Goal: Information Seeking & Learning: Check status

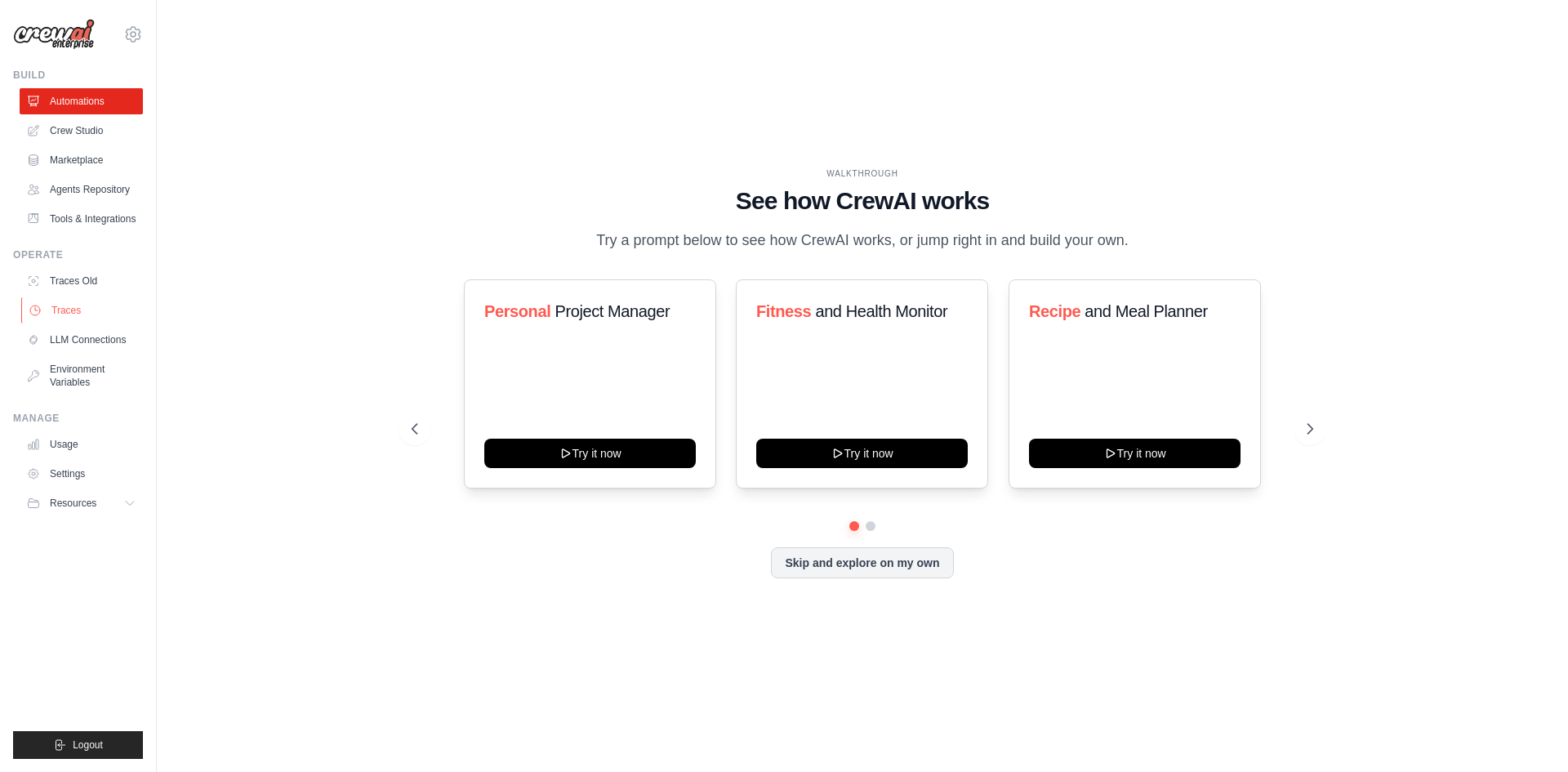
click at [65, 297] on link "Traces" at bounding box center [83, 310] width 123 height 26
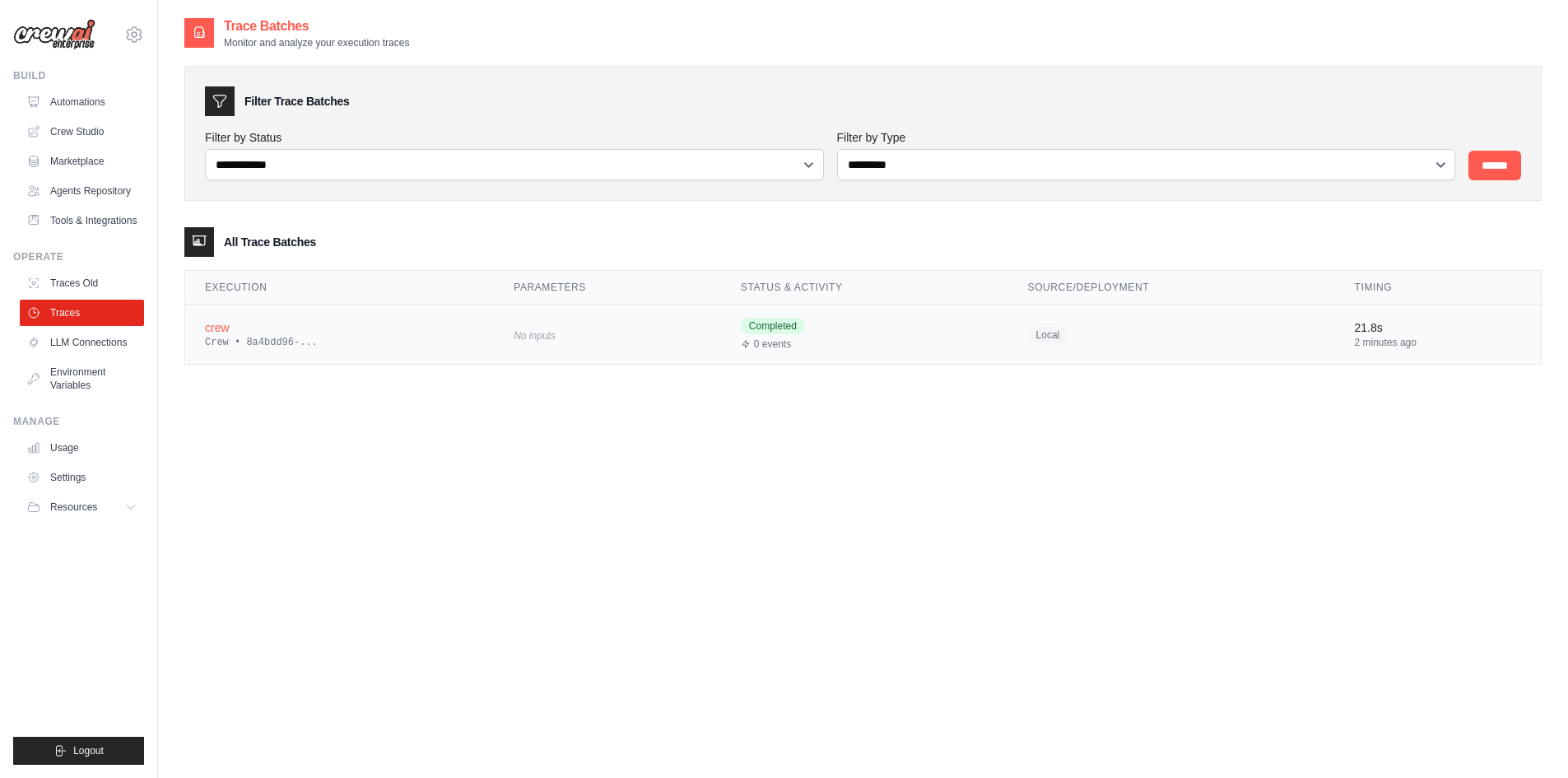
click at [656, 326] on div "No inputs" at bounding box center [607, 335] width 188 height 23
click at [781, 323] on span "Completed" at bounding box center [773, 325] width 64 height 17
click at [1381, 343] on div "2 minutes ago" at bounding box center [1437, 342] width 166 height 13
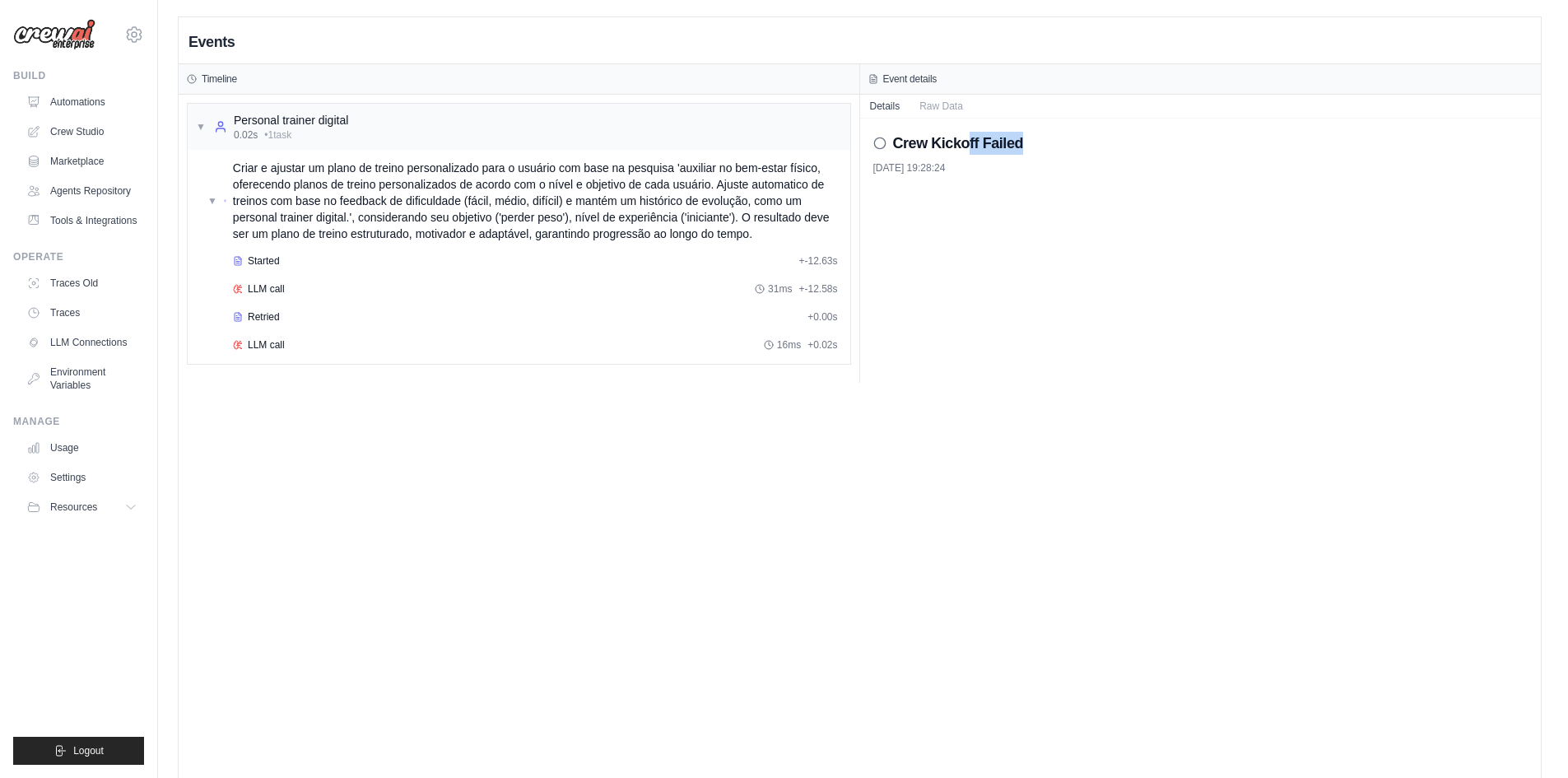
drag, startPoint x: 968, startPoint y: 145, endPoint x: 1082, endPoint y: 147, distance: 114.0
click at [1082, 147] on div "Crew Kickoff Failed" at bounding box center [1201, 143] width 655 height 23
click at [949, 141] on h2 "Crew Kickoff Failed" at bounding box center [958, 143] width 131 height 23
click at [884, 144] on icon at bounding box center [880, 143] width 13 height 13
click at [881, 144] on icon at bounding box center [880, 143] width 13 height 13
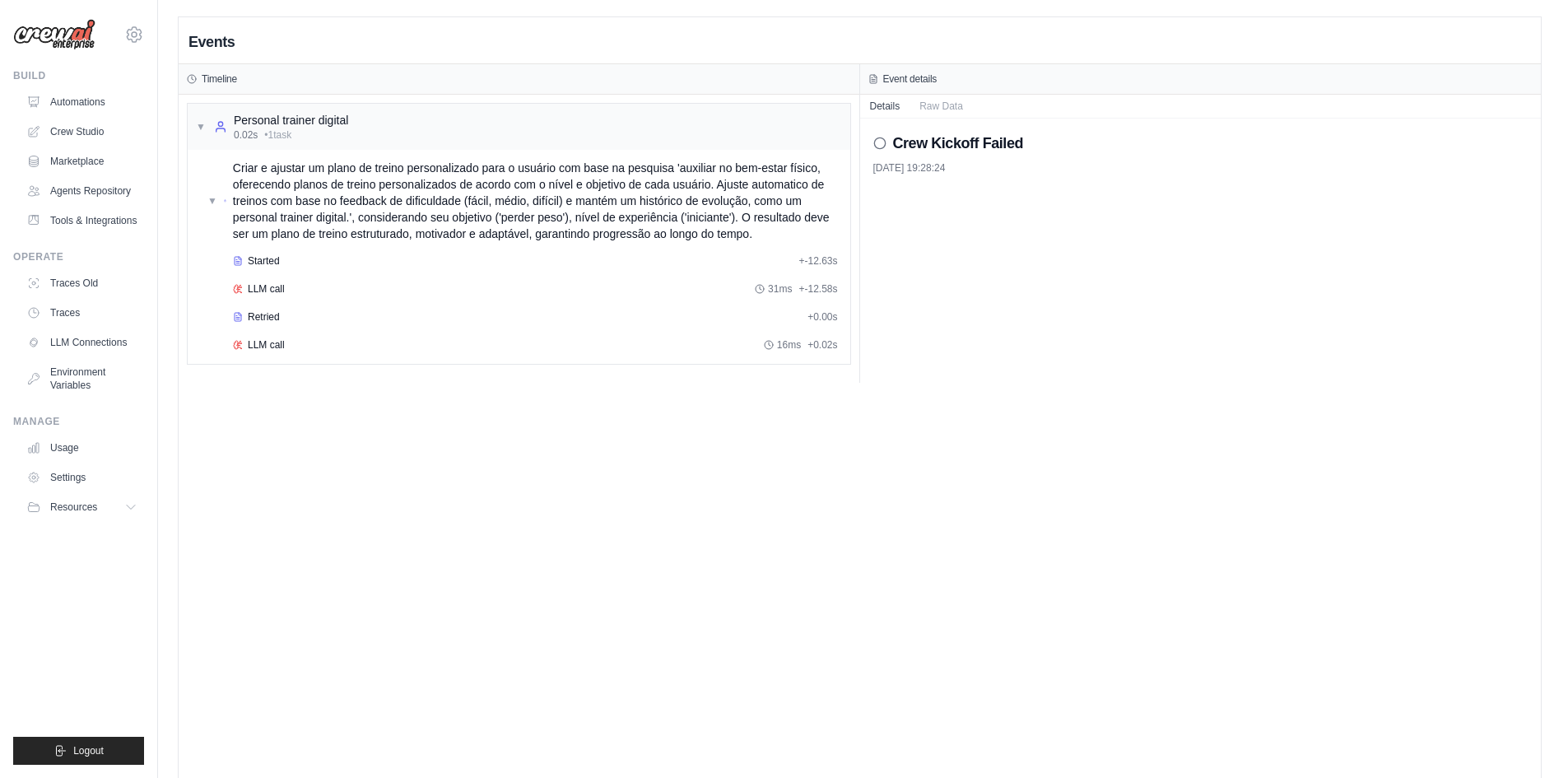
drag, startPoint x: 992, startPoint y: 166, endPoint x: 900, endPoint y: 145, distance: 94.4
click at [900, 145] on div "Crew Kickoff Failed 24/09/2025, 19:28:24" at bounding box center [1201, 152] width 655 height 43
click at [901, 146] on h2 "Crew Kickoff Failed" at bounding box center [958, 143] width 131 height 23
click at [326, 258] on div "Started" at bounding box center [513, 260] width 559 height 13
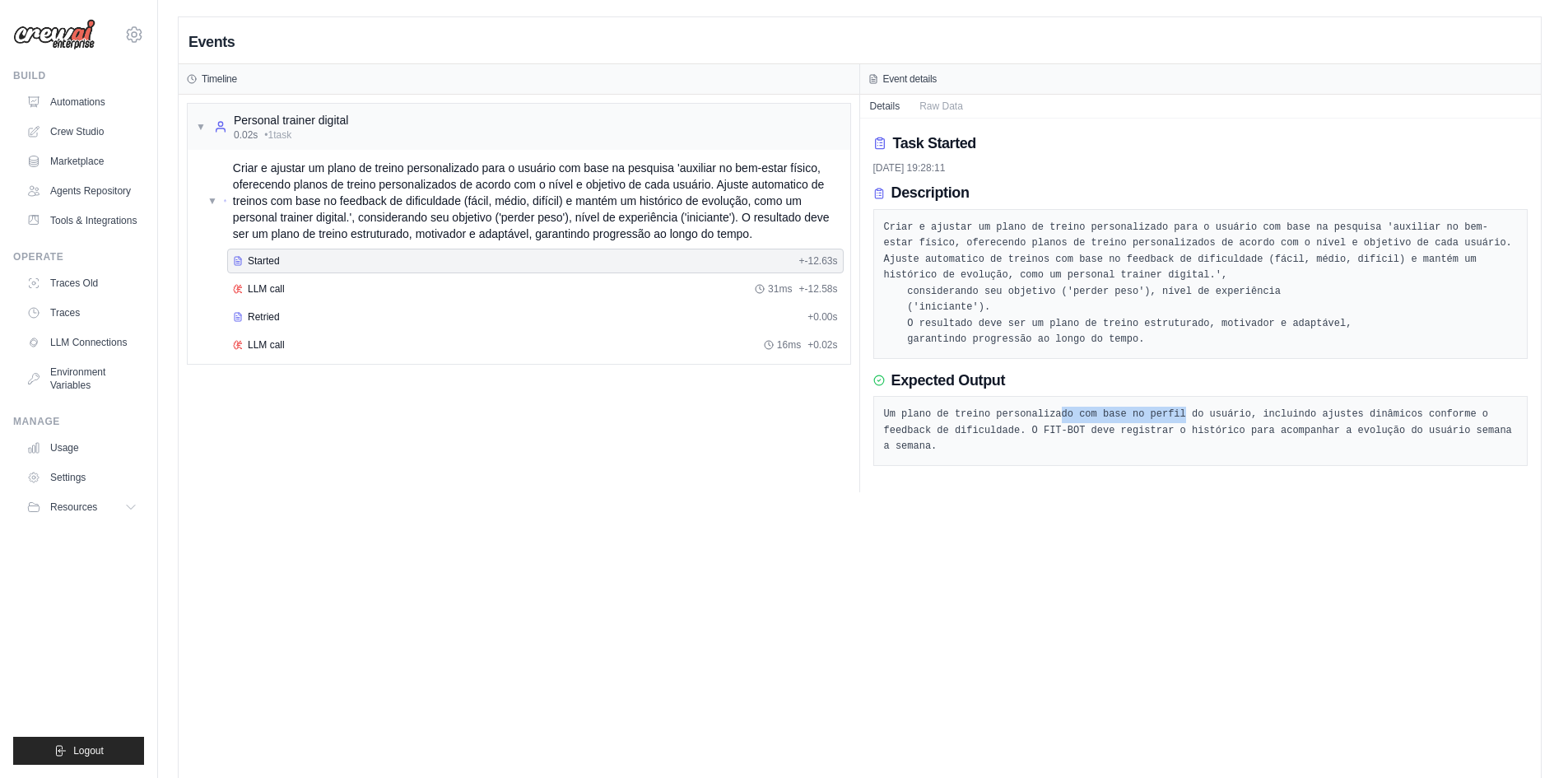
drag, startPoint x: 1047, startPoint y: 412, endPoint x: 1161, endPoint y: 420, distance: 114.3
click at [1161, 420] on pre "Um plano de treino personalizado com base no perfil do usuário, incluindo ajust…" at bounding box center [1201, 431] width 633 height 49
click at [381, 285] on div "LLM call 31ms + -12.58s" at bounding box center [535, 288] width 605 height 13
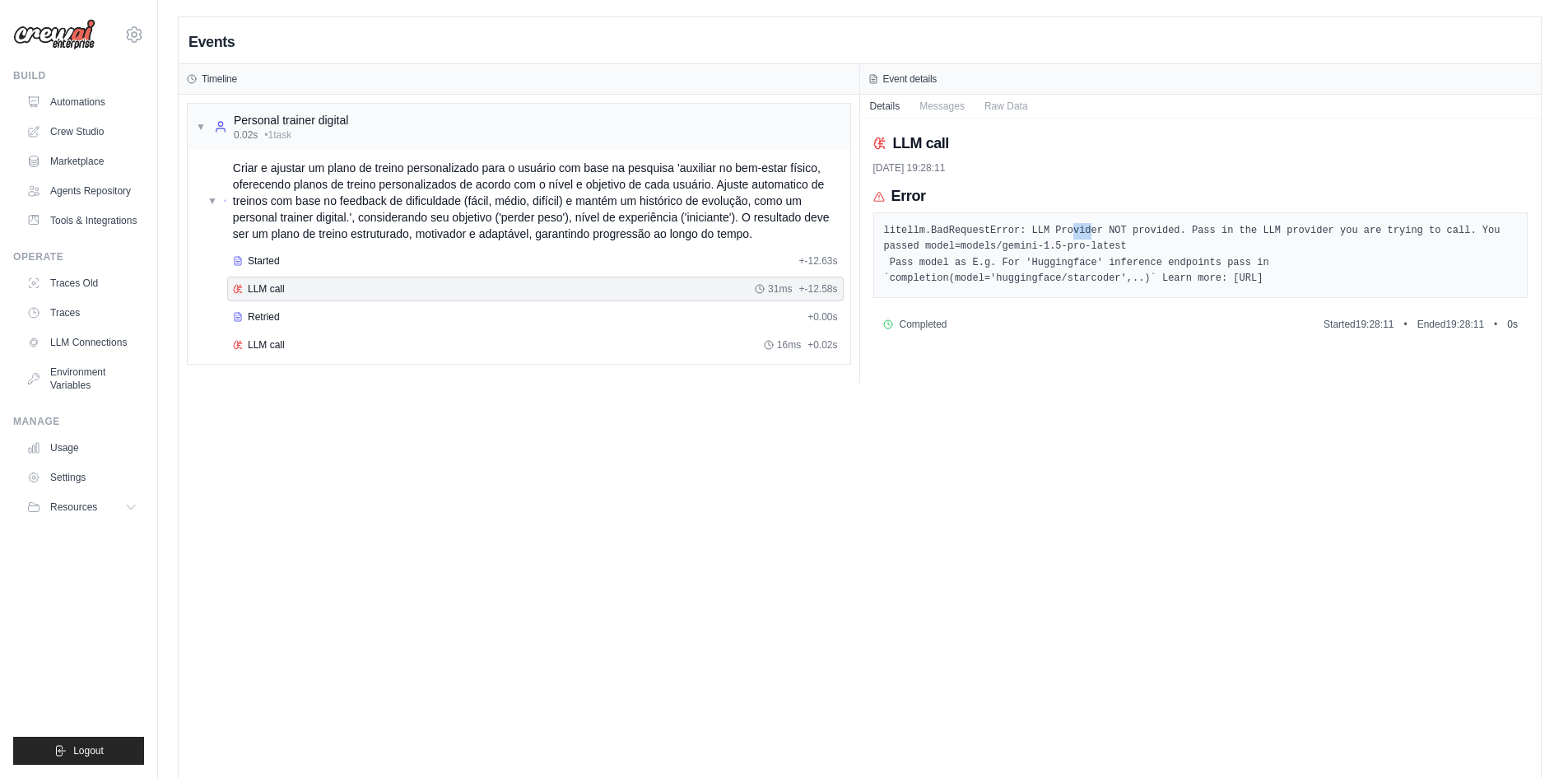
drag, startPoint x: 1059, startPoint y: 235, endPoint x: 1075, endPoint y: 236, distance: 16.0
click at [1075, 236] on pre "litellm.BadRequestError: LLM Provider NOT provided. Pass in the LLM provider yo…" at bounding box center [1201, 255] width 633 height 64
click at [979, 265] on pre "litellm.BadRequestError: LLM Provider NOT provided. Pass in the LLM provider yo…" at bounding box center [1201, 255] width 633 height 64
click at [1069, 271] on pre "litellm.BadRequestError: LLM Provider NOT provided. Pass in the LLM provider yo…" at bounding box center [1201, 255] width 633 height 64
click at [1437, 285] on pre "litellm.BadRequestError: LLM Provider NOT provided. Pass in the LLM provider yo…" at bounding box center [1201, 255] width 633 height 64
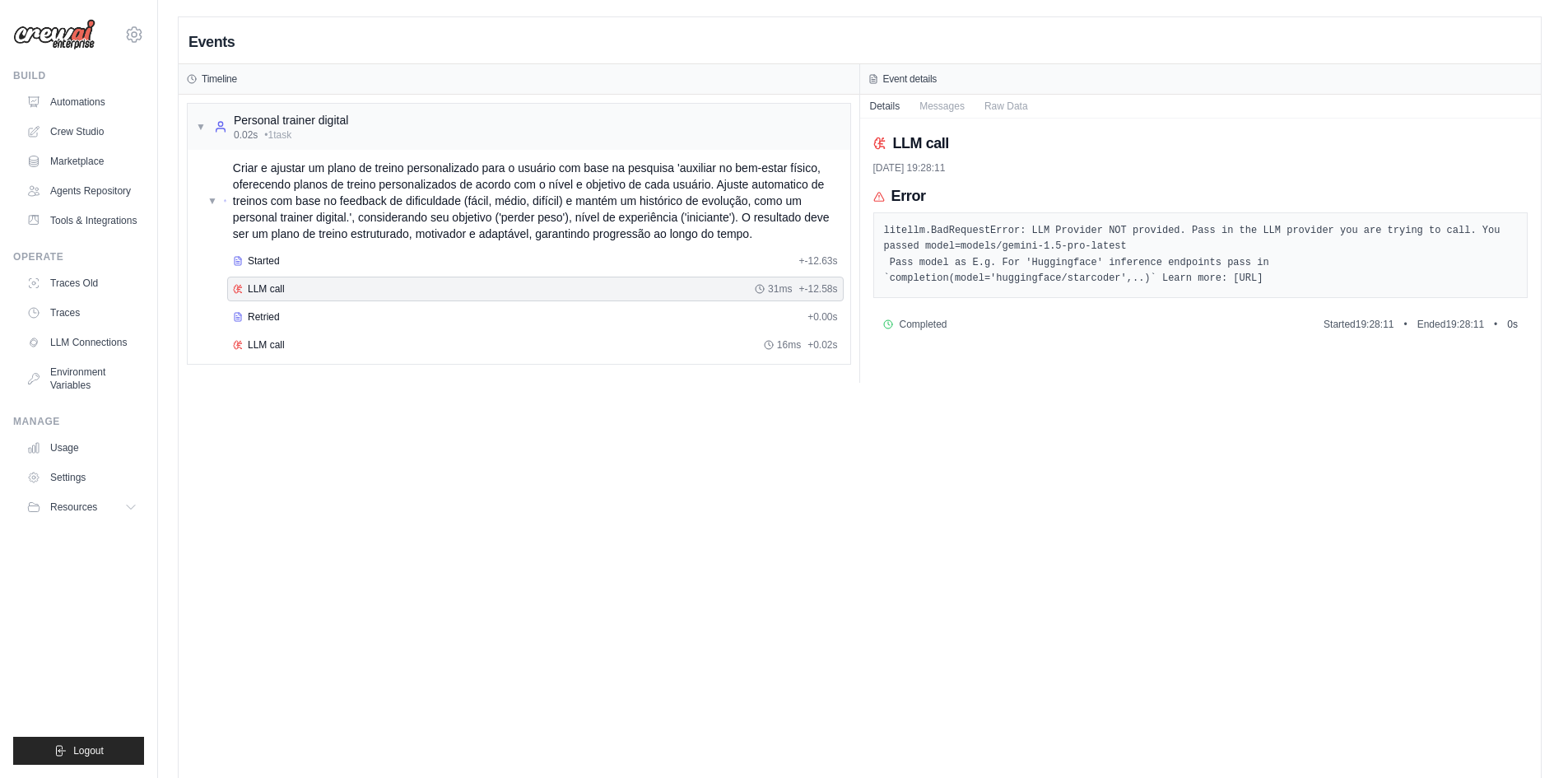
drag, startPoint x: 1199, startPoint y: 279, endPoint x: 953, endPoint y: 281, distance: 246.0
click at [953, 281] on pre "litellm.BadRequestError: LLM Provider NOT provided. Pass in the LLM provider yo…" at bounding box center [1201, 255] width 633 height 64
click at [948, 281] on pre "litellm.BadRequestError: LLM Provider NOT provided. Pass in the LLM provider yo…" at bounding box center [1201, 255] width 633 height 64
drag, startPoint x: 950, startPoint y: 279, endPoint x: 1157, endPoint y: 277, distance: 207.0
click at [1157, 277] on pre "litellm.BadRequestError: LLM Provider NOT provided. Pass in the LLM provider yo…" at bounding box center [1201, 255] width 633 height 64
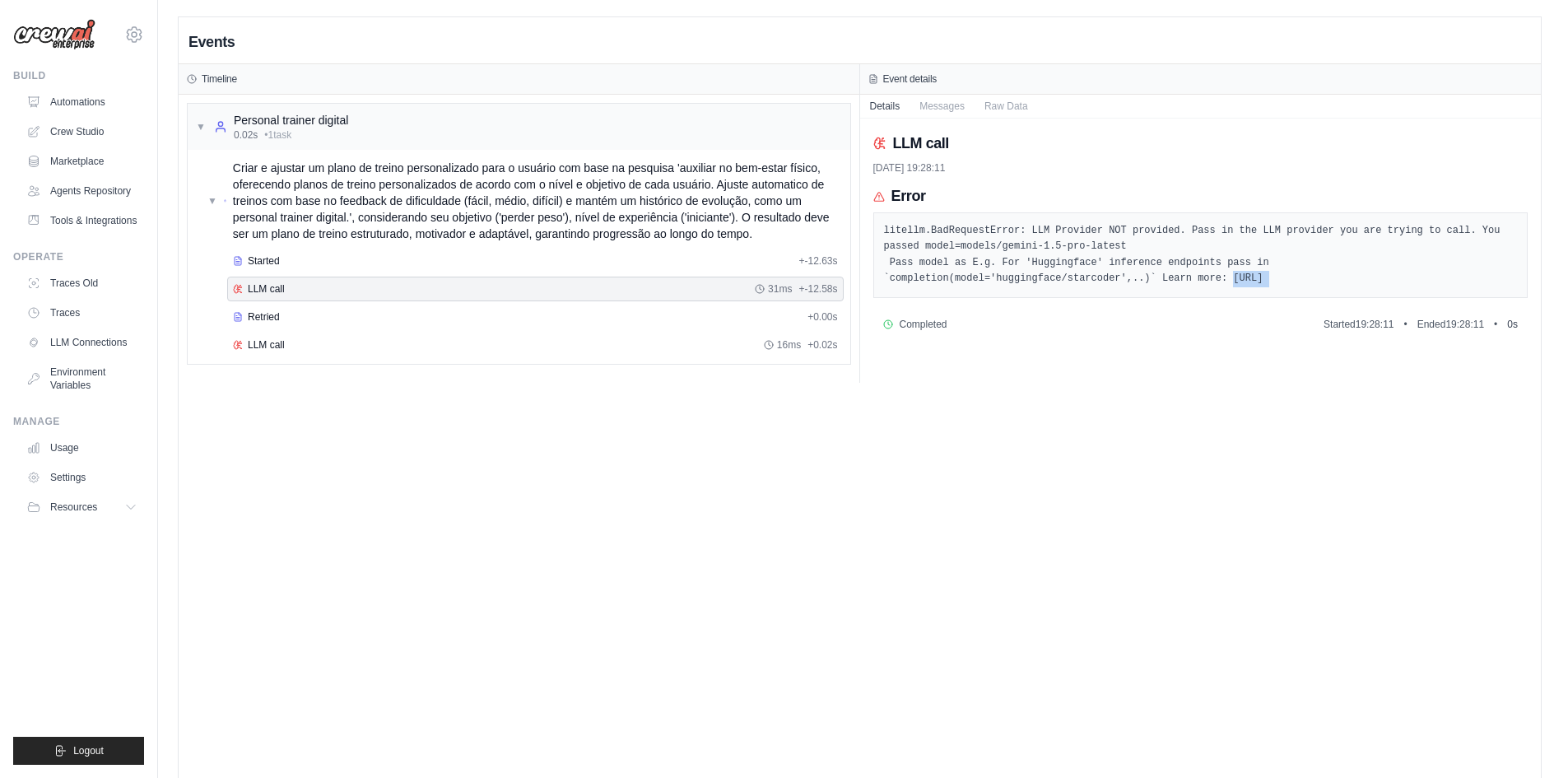
copy div "https://docs.litellm.ai/docs/providers"
click at [1128, 270] on pre "litellm.BadRequestError: LLM Provider NOT provided. Pass in the LLM provider yo…" at bounding box center [1201, 255] width 633 height 64
drag, startPoint x: 891, startPoint y: 144, endPoint x: 960, endPoint y: 144, distance: 69.0
click at [960, 144] on div "LLM call" at bounding box center [1201, 143] width 655 height 23
click at [953, 170] on div "[DATE] 19:28:11" at bounding box center [1201, 167] width 655 height 13
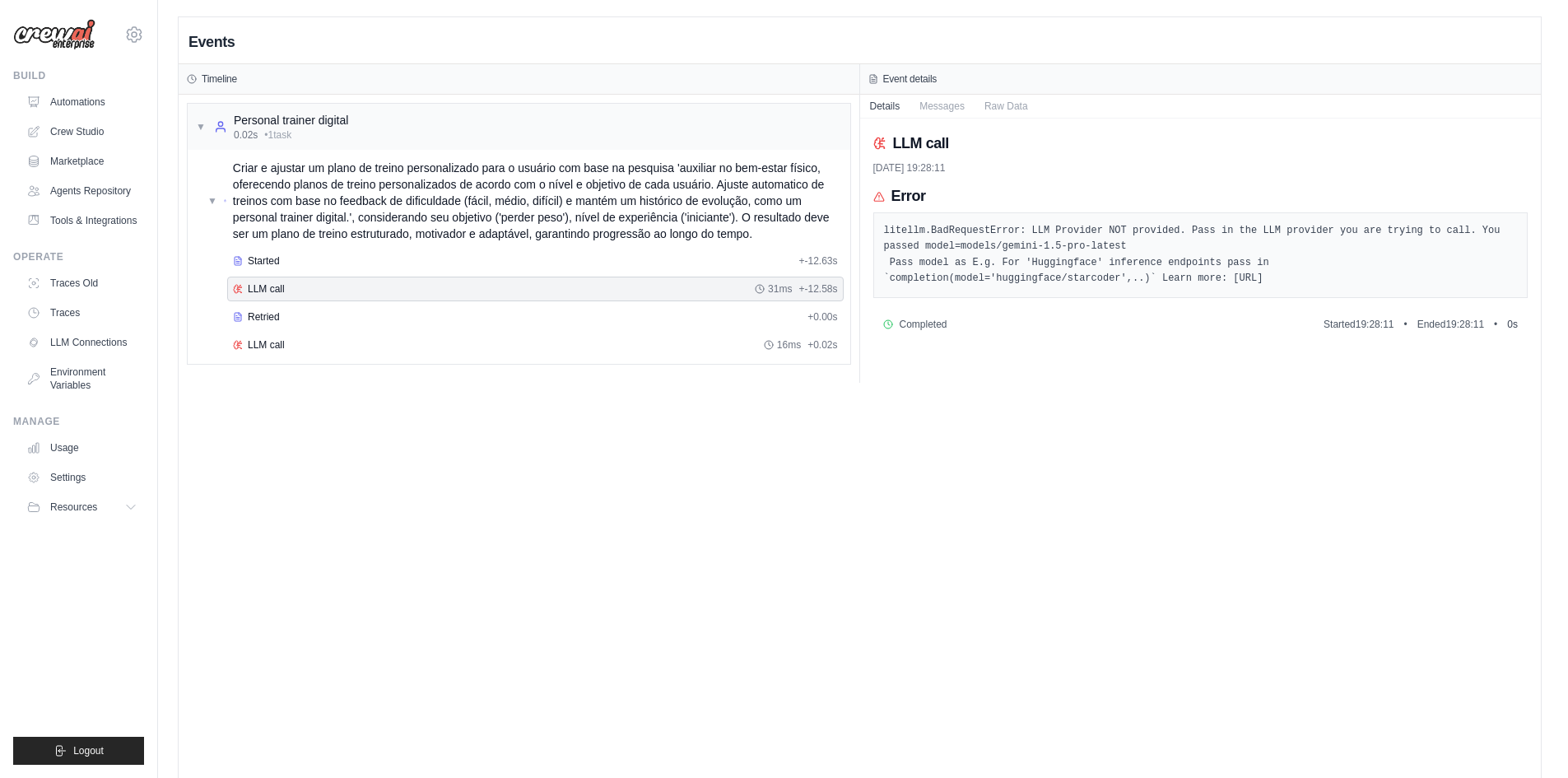
drag, startPoint x: 963, startPoint y: 272, endPoint x: 1156, endPoint y: 284, distance: 193.4
click at [1156, 284] on pre "litellm.BadRequestError: LLM Provider NOT provided. Pass in the LLM provider yo…" at bounding box center [1201, 255] width 633 height 64
click at [1043, 290] on div "litellm.BadRequestError: LLM Provider NOT provided. Pass in the LLM provider yo…" at bounding box center [1201, 255] width 655 height 85
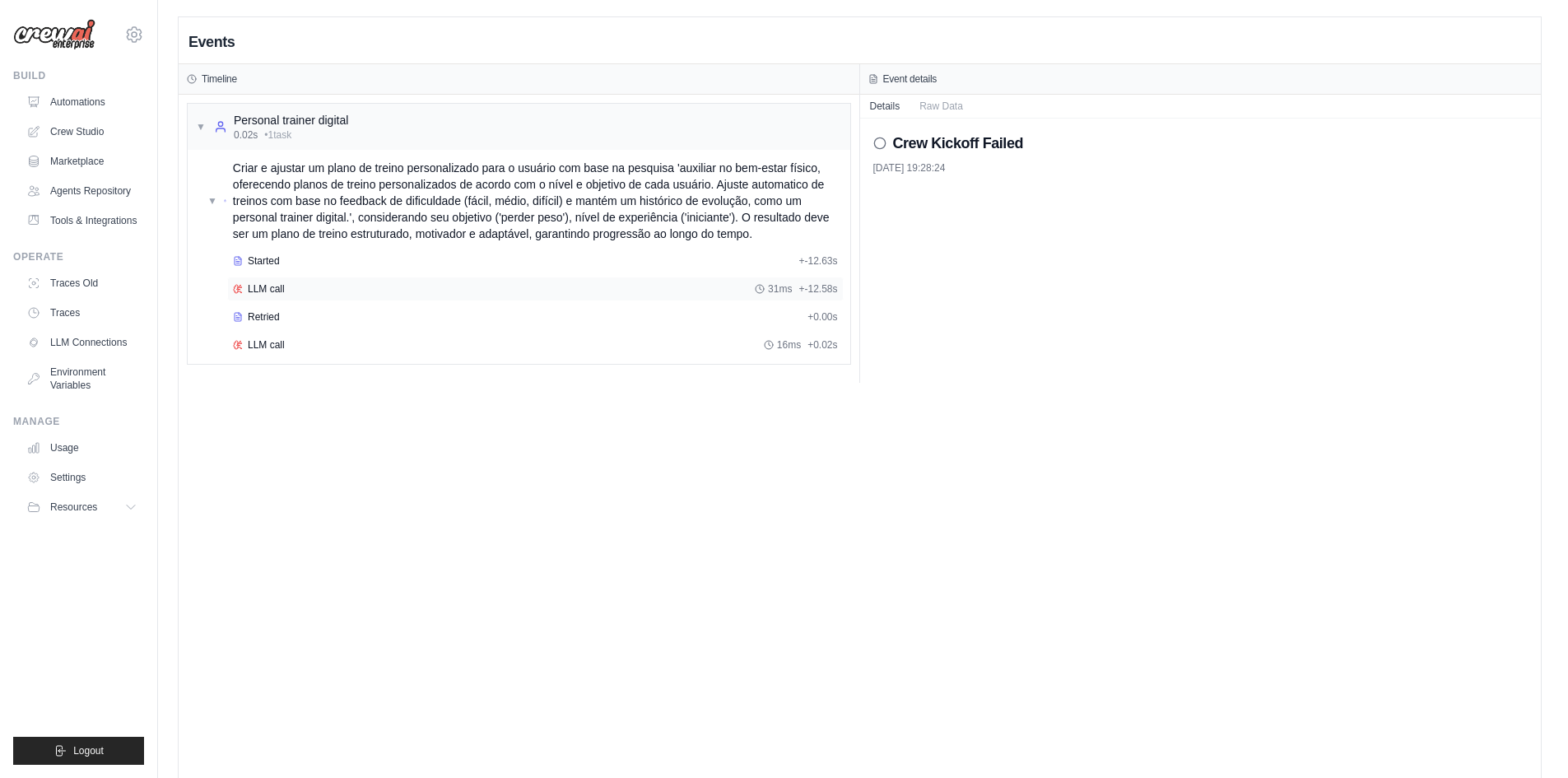
click at [690, 289] on div "LLM call 31ms + -12.58s" at bounding box center [535, 288] width 605 height 13
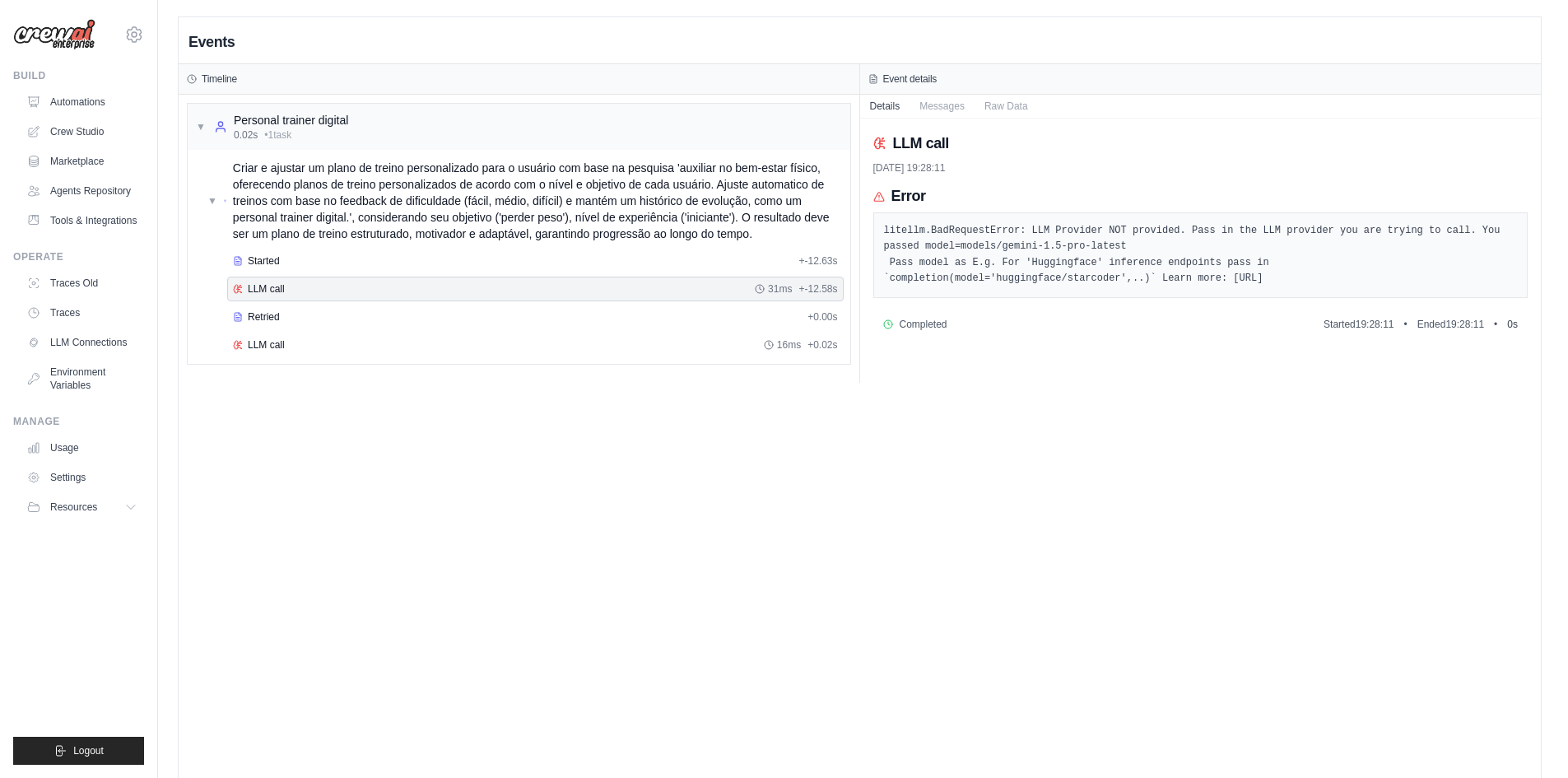
click at [1144, 282] on pre "litellm.BadRequestError: LLM Provider NOT provided. Pass in the LLM provider yo…" at bounding box center [1201, 255] width 633 height 64
click at [192, 125] on div "▼ Personal trainer digital 0.02s • 1 task" at bounding box center [519, 126] width 663 height 46
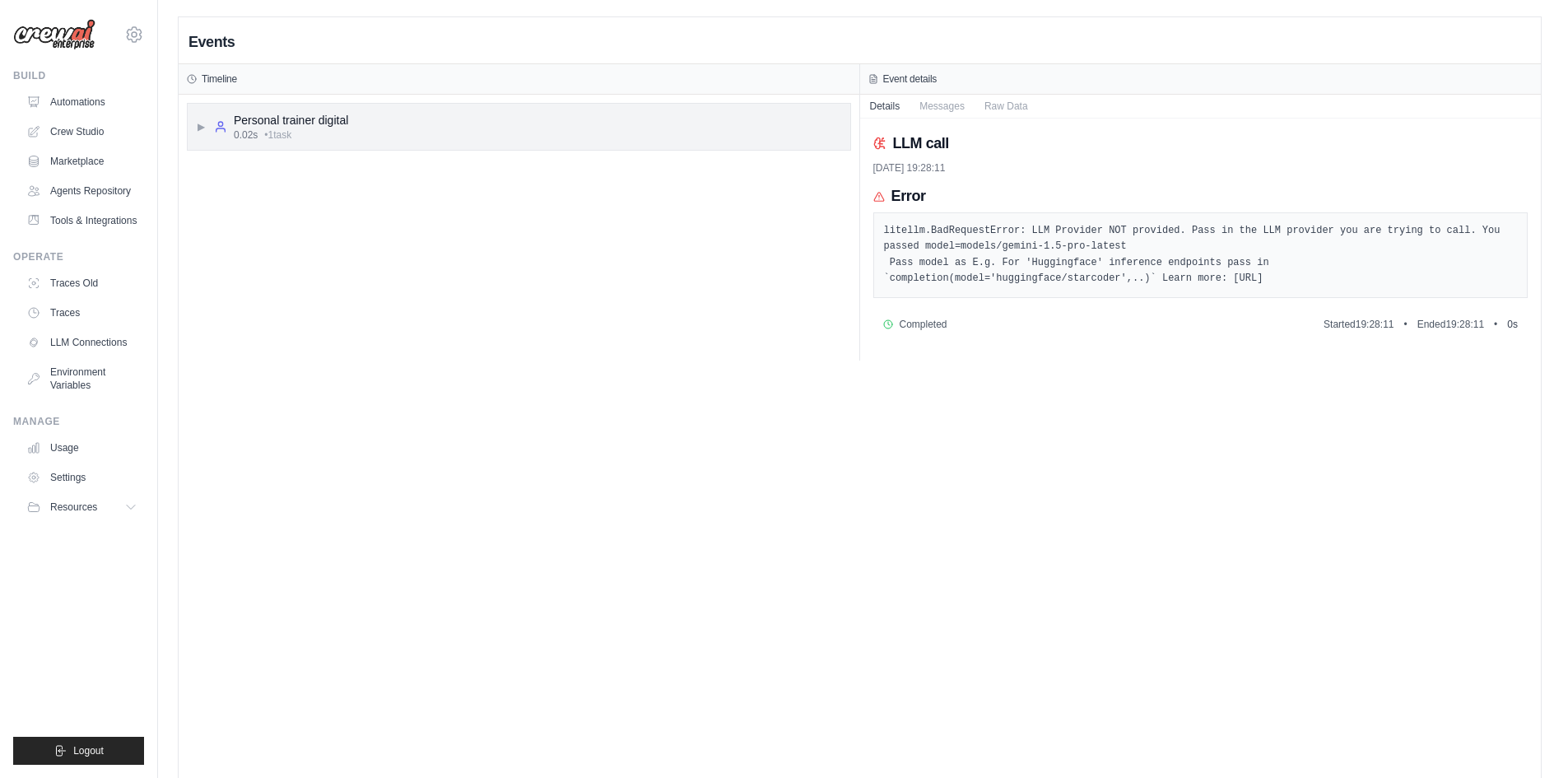
click at [198, 125] on span "▶" at bounding box center [200, 126] width 10 height 13
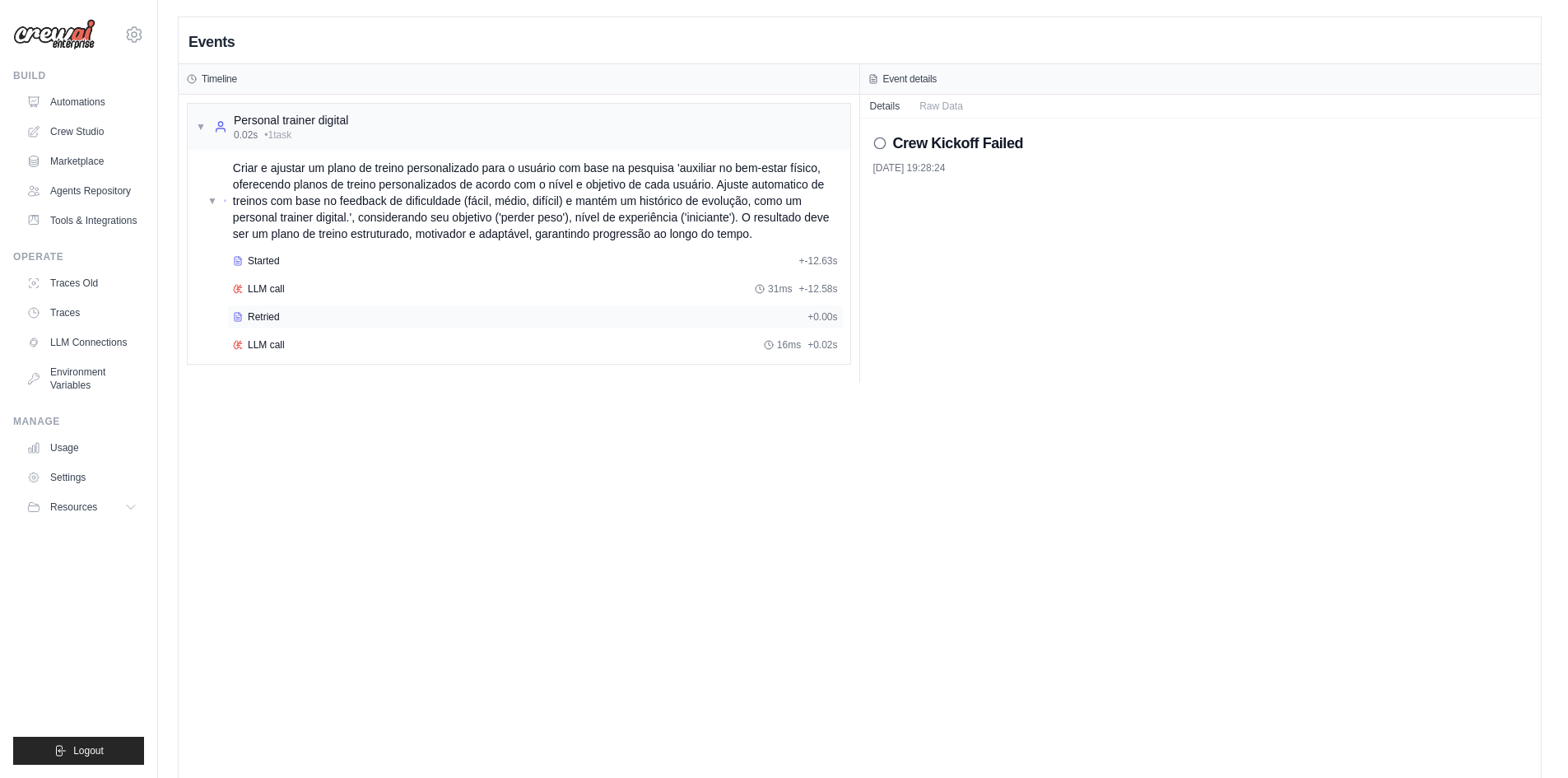
click at [537, 322] on div "Retried" at bounding box center [517, 317] width 568 height 13
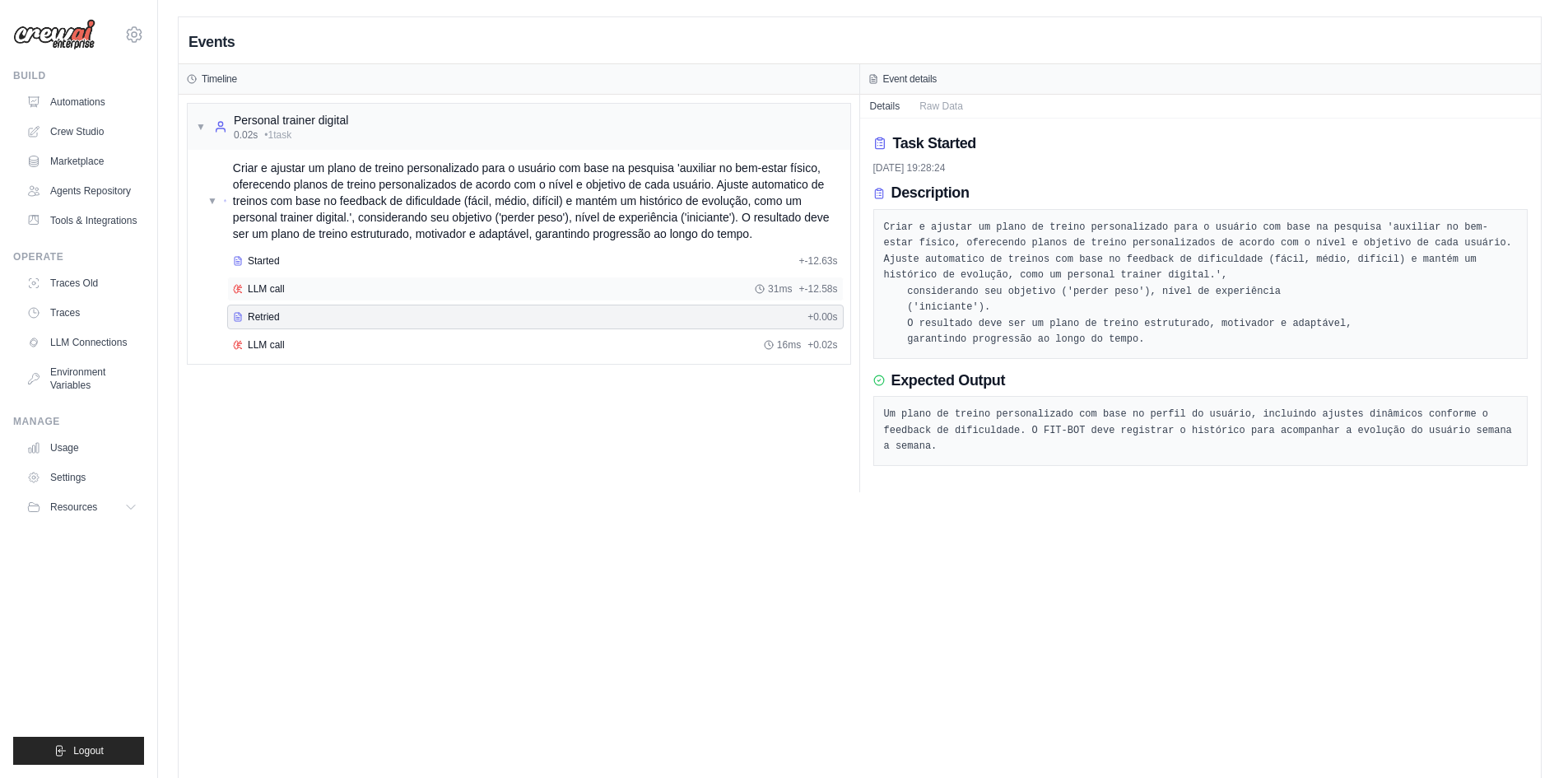
click at [553, 297] on div "LLM call 31ms + -12.58s" at bounding box center [535, 289] width 617 height 24
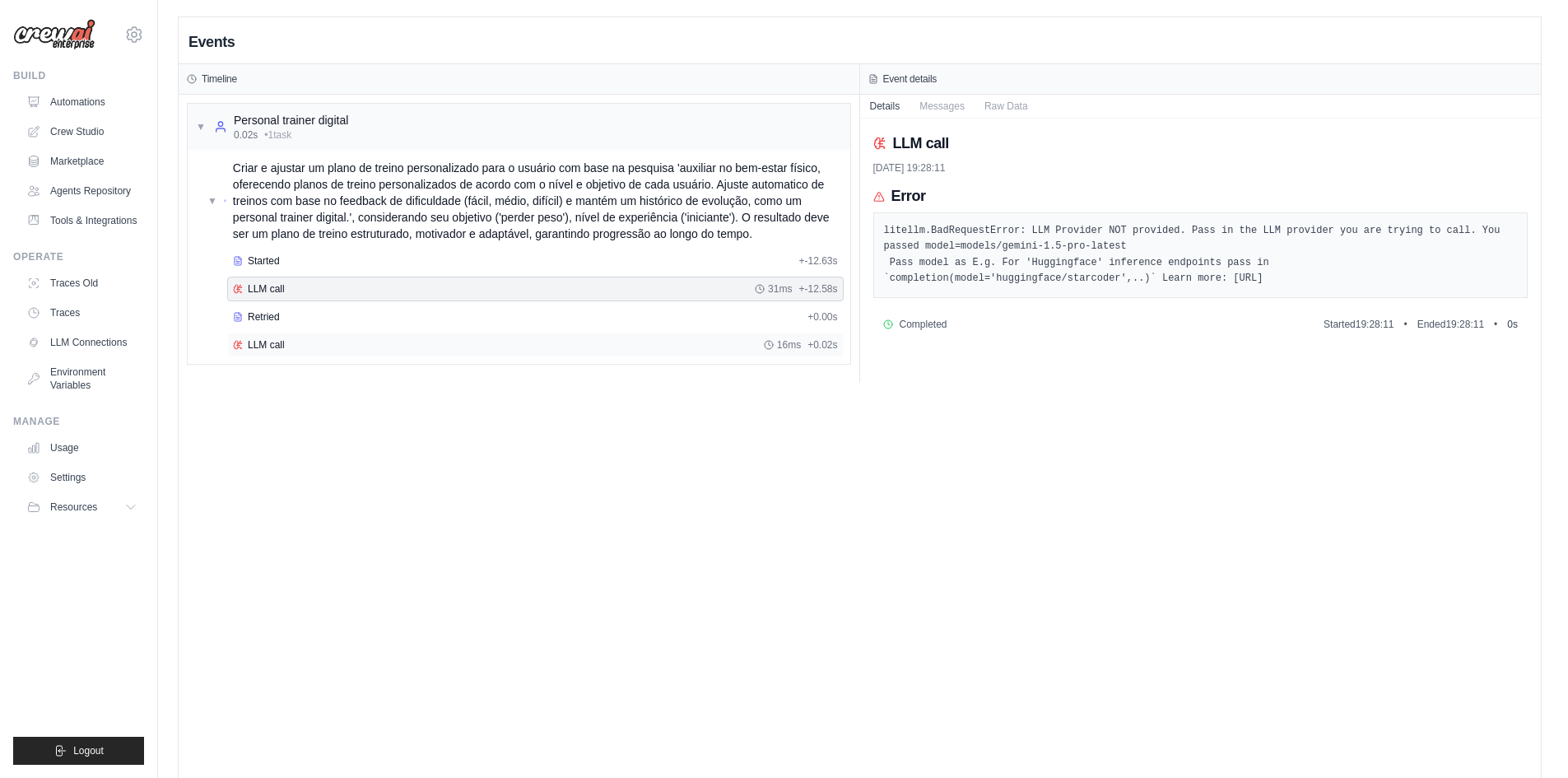
click at [572, 343] on div "LLM call 16ms + 0.02s" at bounding box center [535, 345] width 605 height 13
click at [567, 296] on div "LLM call 31ms + -12.58s" at bounding box center [535, 289] width 617 height 24
click at [587, 344] on div "LLM call 16ms + 0.02s" at bounding box center [535, 345] width 605 height 13
